Goal: Communication & Community: Share content

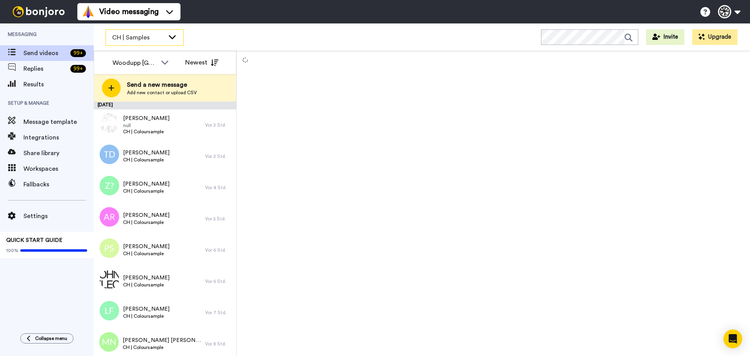
click at [145, 30] on div "CH | Samples" at bounding box center [144, 38] width 77 height 16
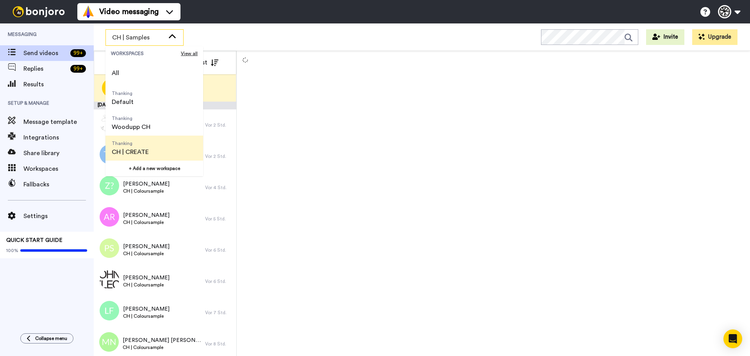
click at [139, 139] on span "Thanking CH | CREATE" at bounding box center [130, 148] width 50 height 25
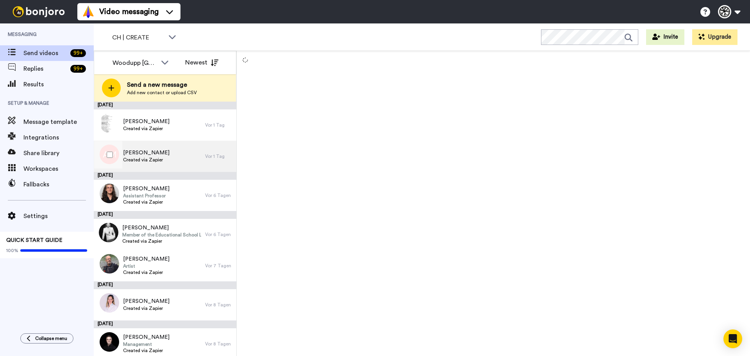
click at [132, 158] on span "Created via Zapier" at bounding box center [146, 160] width 46 height 6
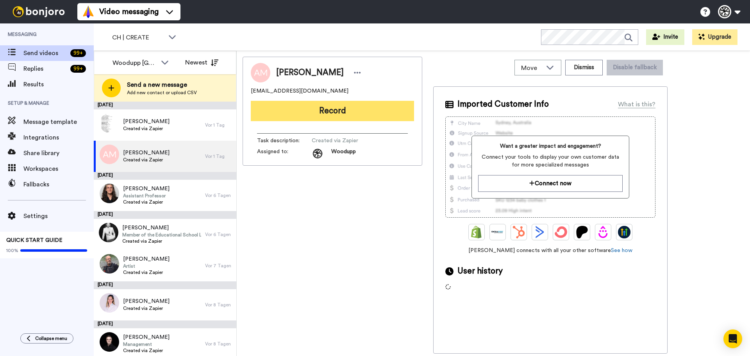
click at [367, 117] on button "Record" at bounding box center [332, 111] width 163 height 20
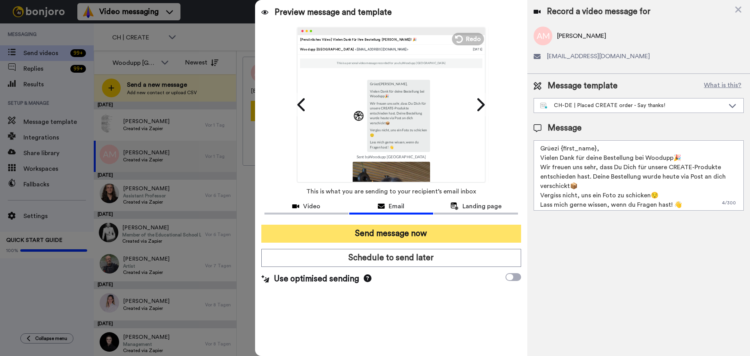
click at [398, 238] on button "Send message now" at bounding box center [391, 234] width 260 height 18
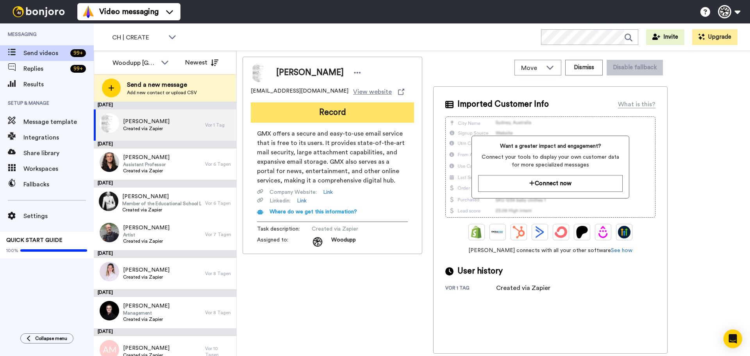
click at [310, 115] on button "Record" at bounding box center [332, 112] width 163 height 20
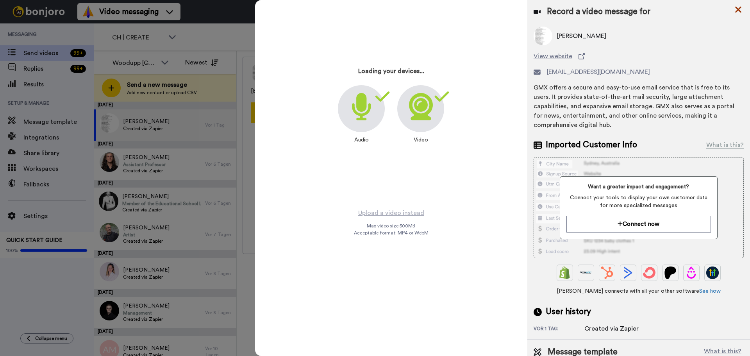
click at [740, 13] on icon at bounding box center [739, 10] width 8 height 10
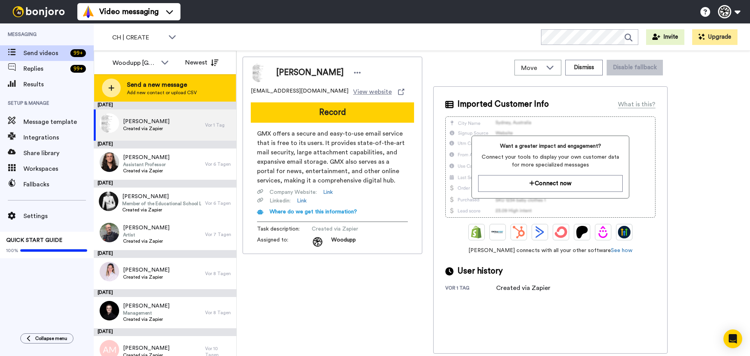
click at [165, 87] on span "Send a new message" at bounding box center [162, 84] width 70 height 9
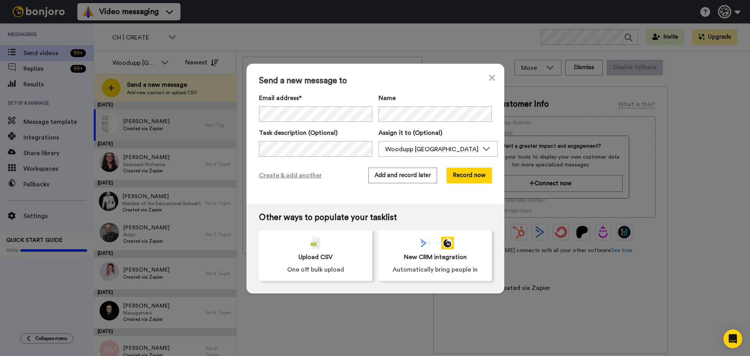
click at [276, 104] on div "Email address*" at bounding box center [315, 107] width 113 height 29
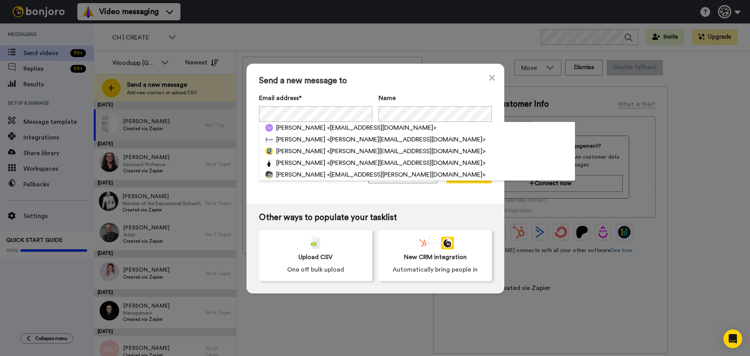
click at [396, 56] on div "Send a new message to Email address* Arjan Jongste <arjanjongste@hotmail.com> F…" at bounding box center [375, 178] width 750 height 356
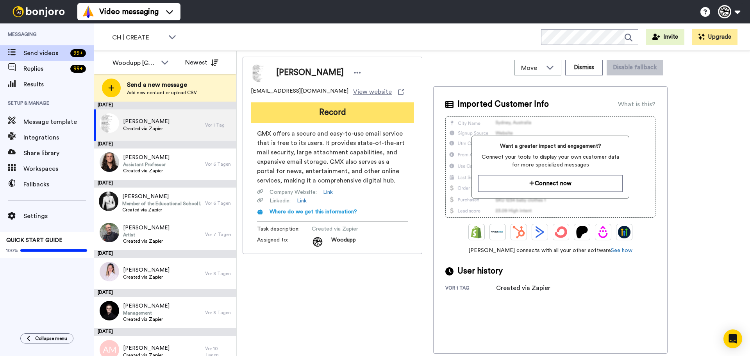
click at [295, 111] on button "Record" at bounding box center [332, 112] width 163 height 20
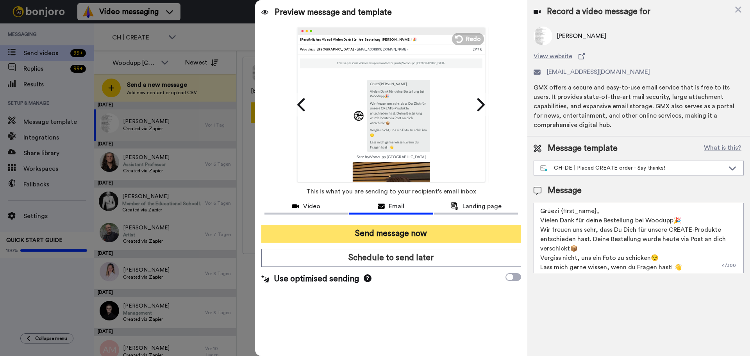
click at [394, 239] on button "Send message now" at bounding box center [391, 234] width 260 height 18
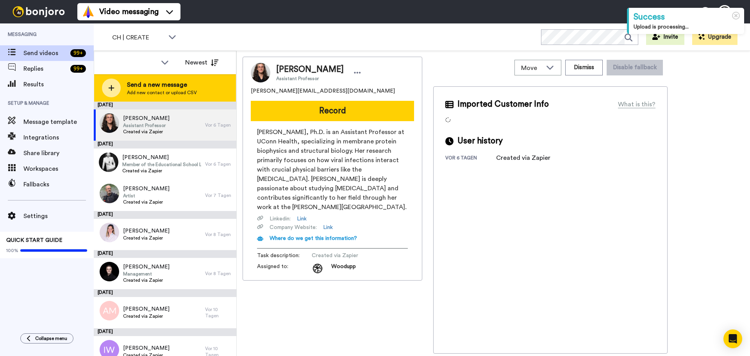
click at [168, 85] on span "Send a new message" at bounding box center [162, 84] width 70 height 9
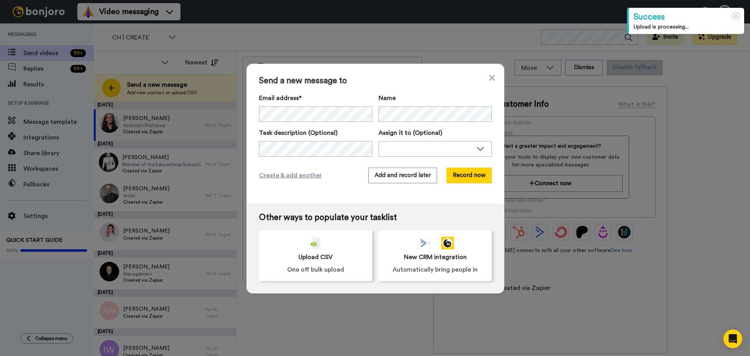
click at [270, 99] on label "Email address*" at bounding box center [315, 97] width 113 height 9
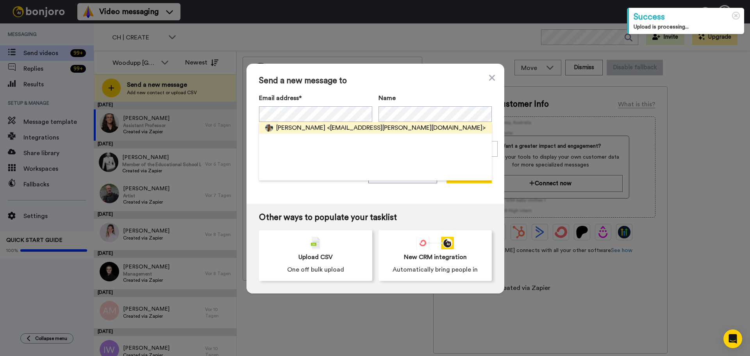
click at [290, 130] on span "Seline Steiger" at bounding box center [300, 127] width 49 height 9
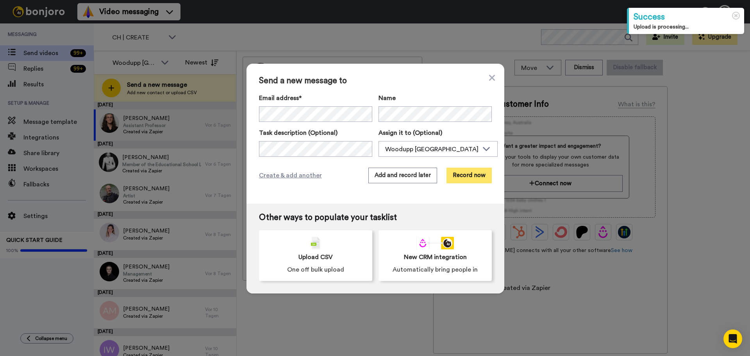
click at [458, 179] on button "Record now" at bounding box center [469, 176] width 45 height 16
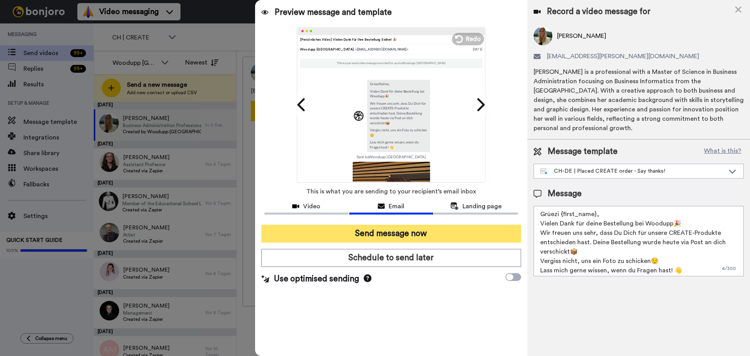
click at [399, 232] on button "Send message now" at bounding box center [391, 234] width 260 height 18
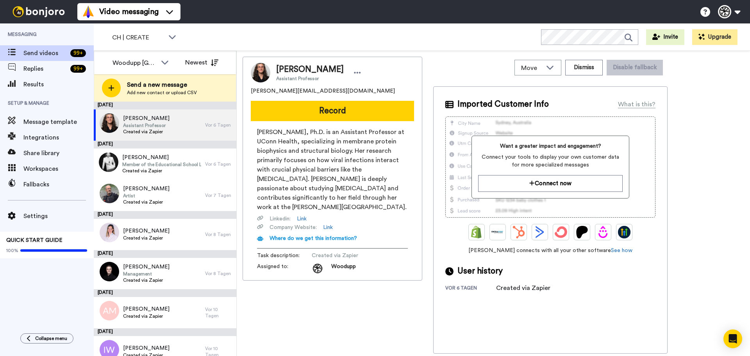
click at [121, 47] on div "CH | CREATE WORKSPACES View all All Thanking Default Thanking Woodupp CH Thanki…" at bounding box center [422, 36] width 656 height 27
click at [121, 45] on div "CH | CREATE" at bounding box center [144, 38] width 77 height 16
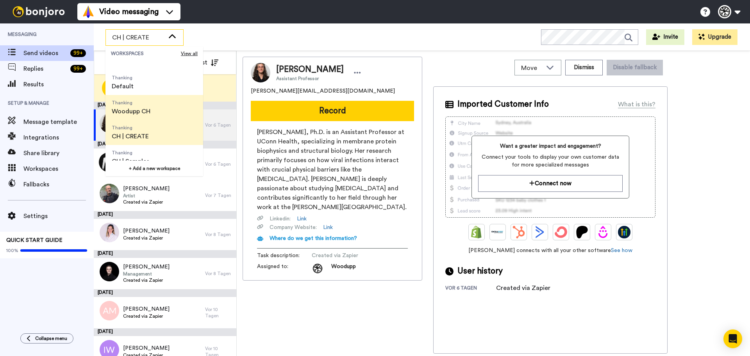
scroll to position [25, 0]
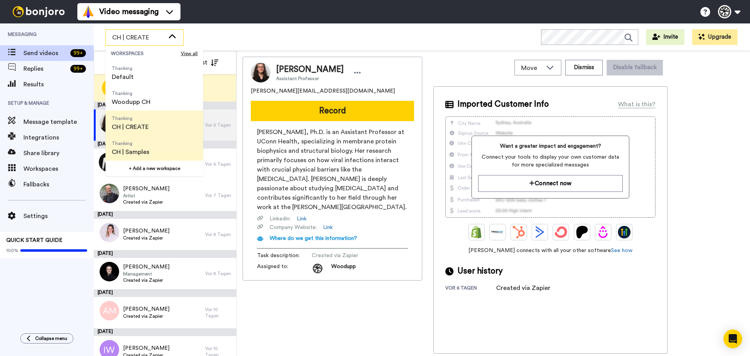
click at [135, 147] on span "CH | Samples" at bounding box center [131, 151] width 38 height 9
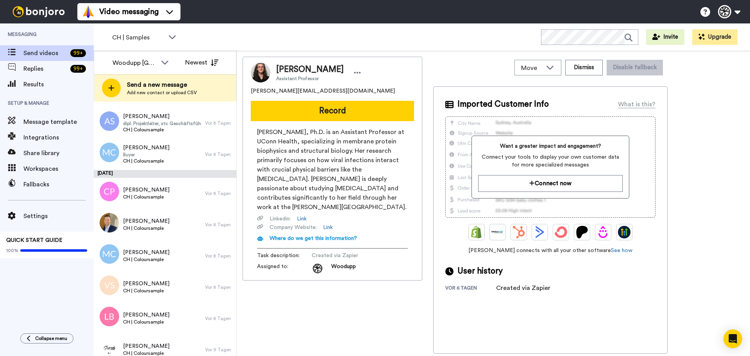
scroll to position [2145, 0]
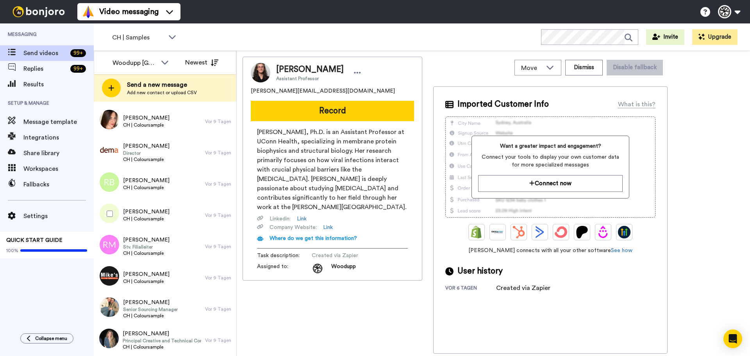
click at [289, 296] on div "Joana Paulino Assistant Professor joana_paulino@hotmail.fr Record Joana Paulino…" at bounding box center [333, 205] width 180 height 297
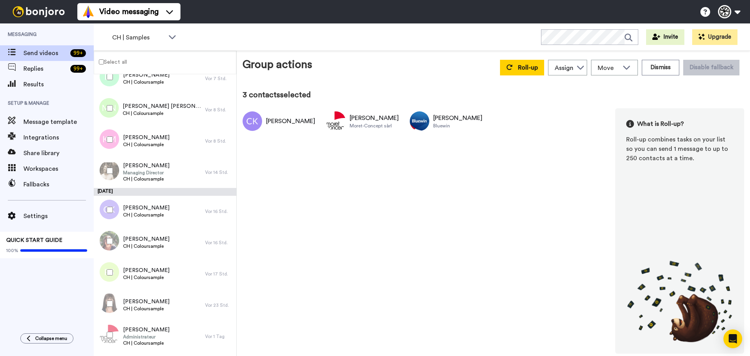
scroll to position [481, 0]
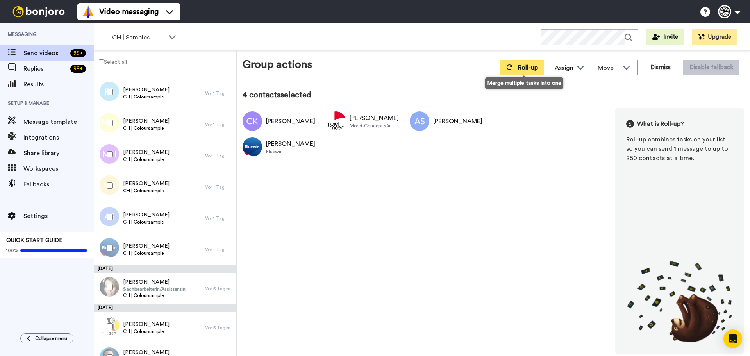
click at [538, 62] on button "Roll-up" at bounding box center [522, 68] width 44 height 16
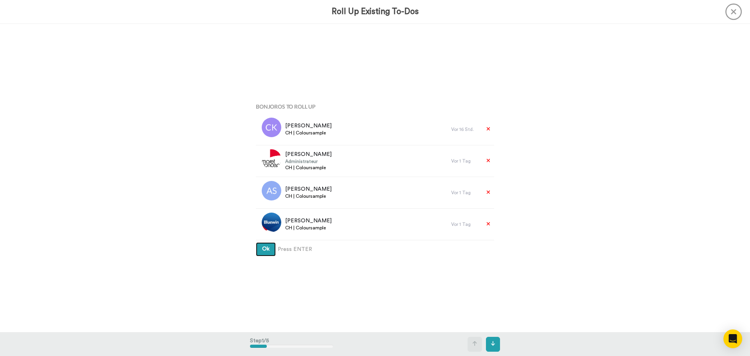
click at [256, 242] on button "Ok" at bounding box center [266, 249] width 20 height 14
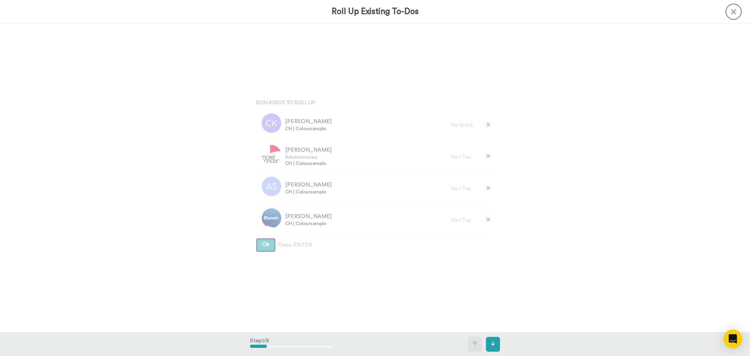
click at [256, 238] on button "Ok" at bounding box center [266, 245] width 20 height 14
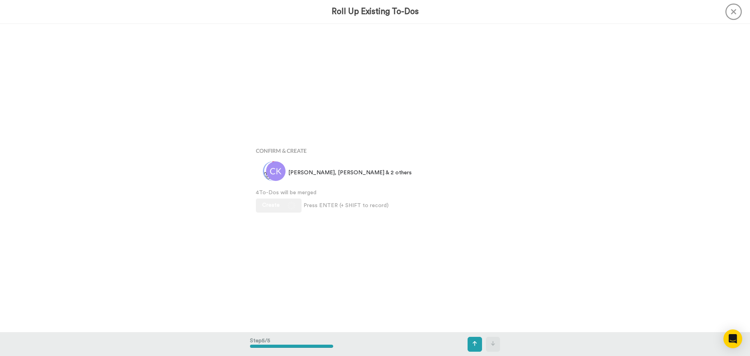
scroll to position [1234, 0]
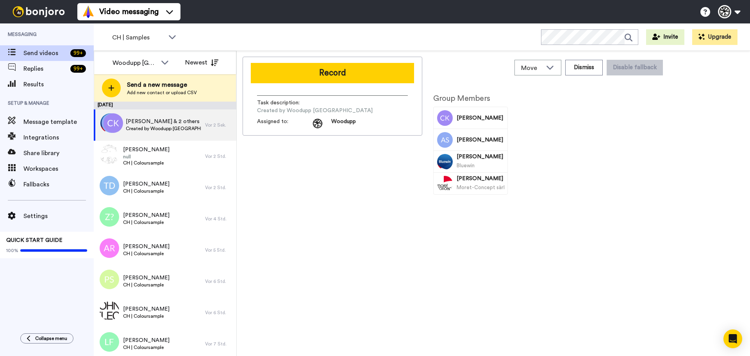
click at [381, 59] on div "Record Task description : Created by Woodupp Switzerland Assigned to: Woodupp" at bounding box center [333, 96] width 180 height 79
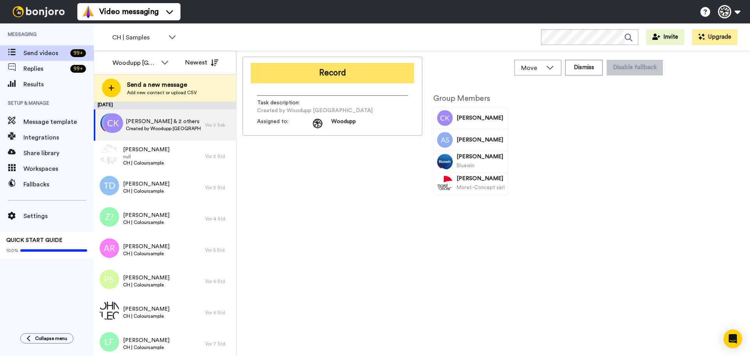
click at [378, 66] on button "Record" at bounding box center [332, 73] width 163 height 20
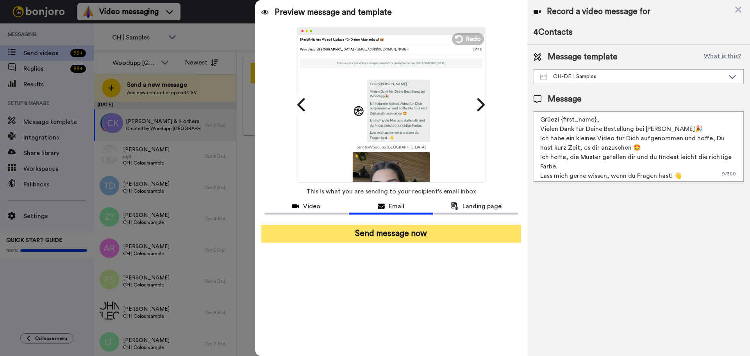
click at [399, 232] on button "Send message now" at bounding box center [391, 234] width 260 height 18
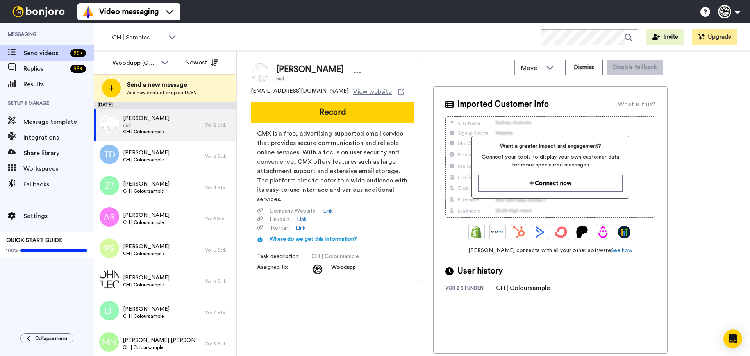
scroll to position [370, 0]
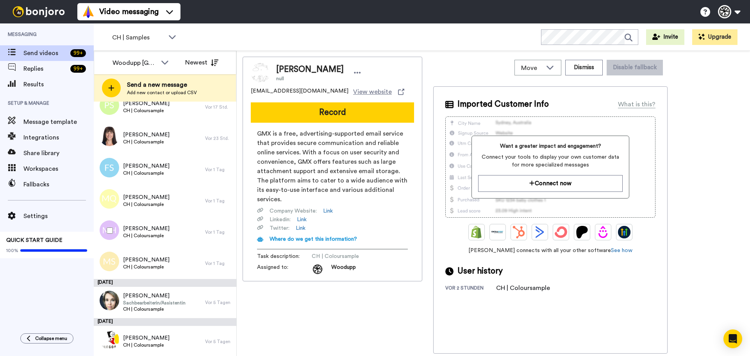
click at [113, 232] on div at bounding box center [108, 230] width 28 height 27
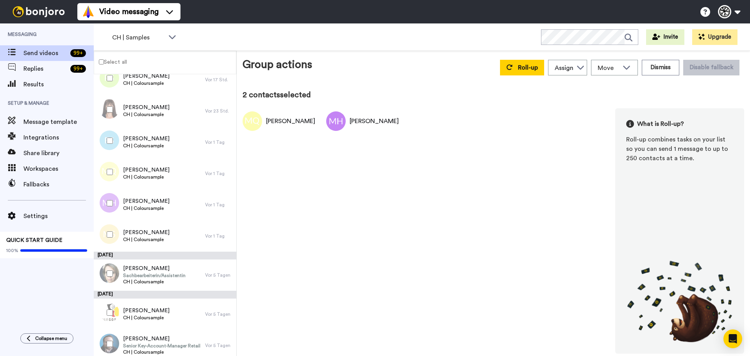
click at [109, 104] on div at bounding box center [108, 109] width 28 height 27
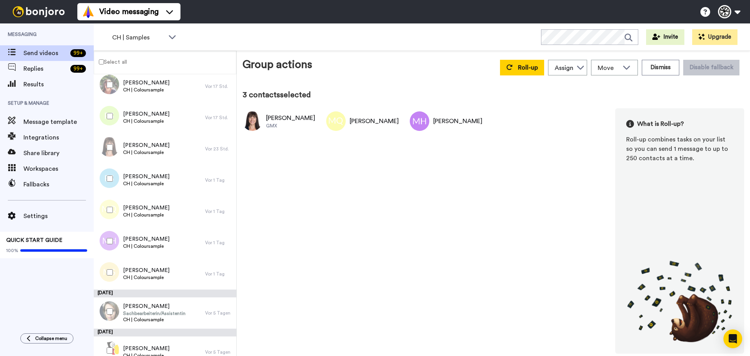
scroll to position [331, 0]
click at [109, 104] on div at bounding box center [108, 117] width 28 height 27
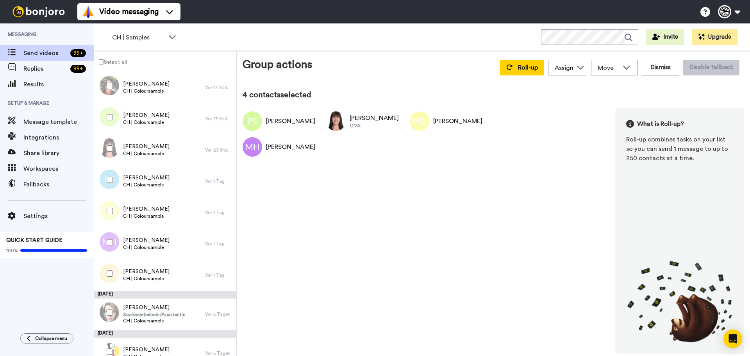
click at [109, 89] on div at bounding box center [108, 85] width 28 height 27
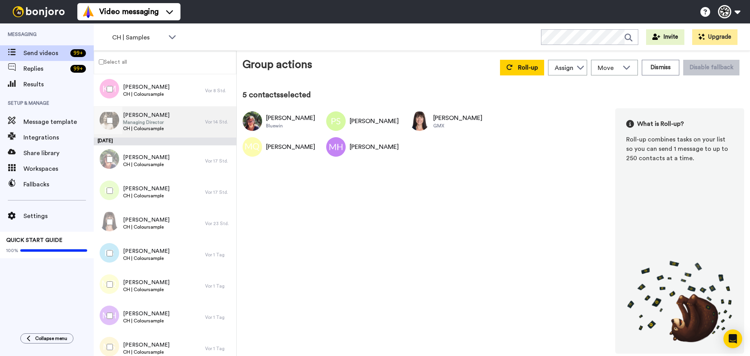
scroll to position [240, 0]
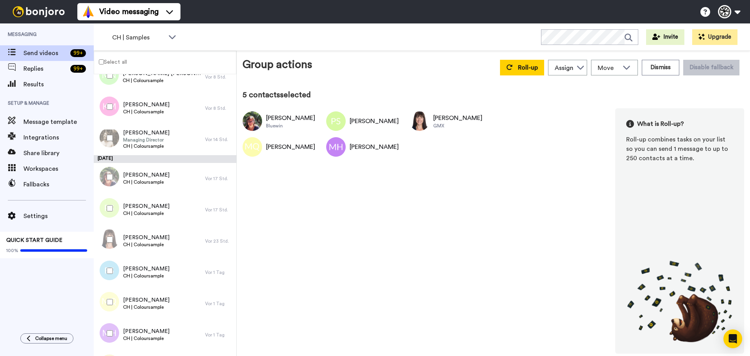
click at [109, 143] on div at bounding box center [108, 137] width 28 height 27
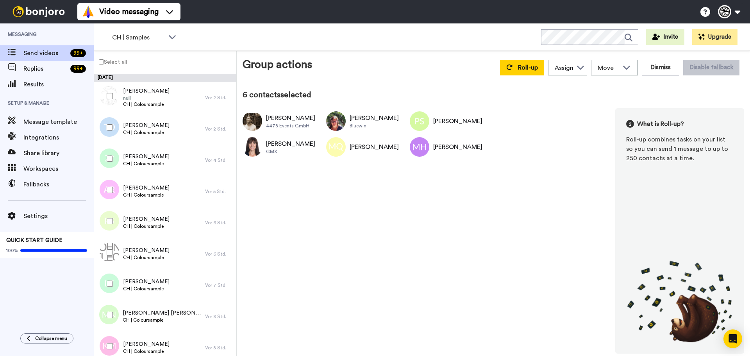
scroll to position [293, 0]
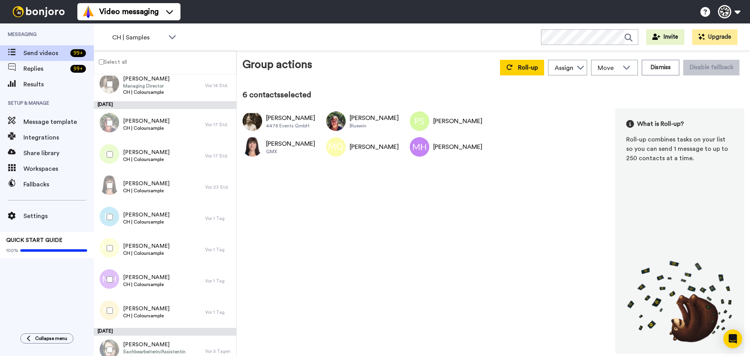
click at [110, 227] on div at bounding box center [108, 216] width 28 height 27
click at [116, 316] on div at bounding box center [108, 310] width 28 height 27
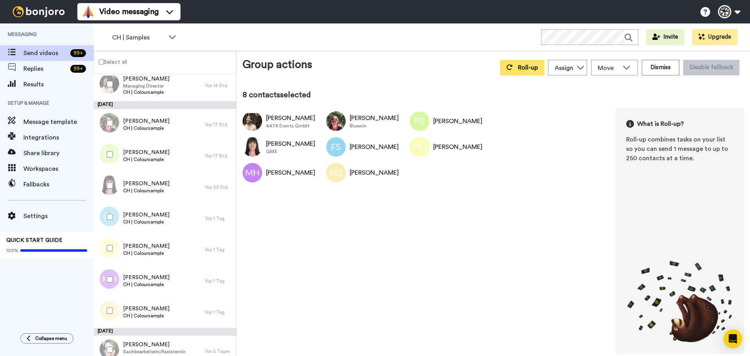
click at [520, 72] on button "Roll-up" at bounding box center [522, 68] width 44 height 16
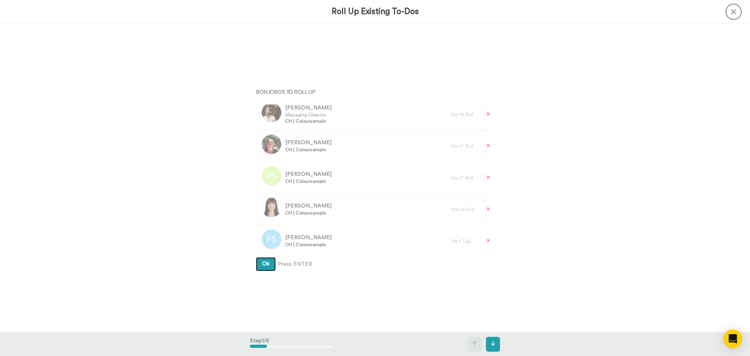
click at [256, 257] on button "Ok" at bounding box center [266, 264] width 20 height 14
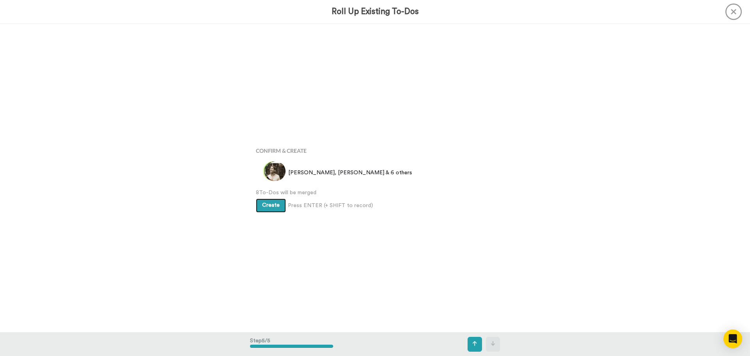
scroll to position [1234, 0]
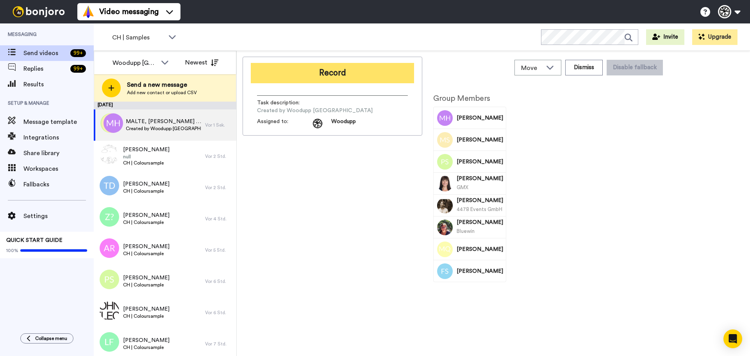
click at [362, 74] on button "Record" at bounding box center [332, 73] width 163 height 20
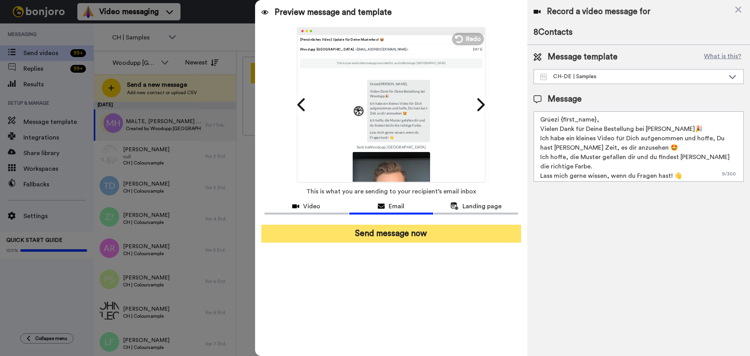
click at [405, 236] on button "Send message now" at bounding box center [391, 234] width 260 height 18
